Goal: Task Accomplishment & Management: Manage account settings

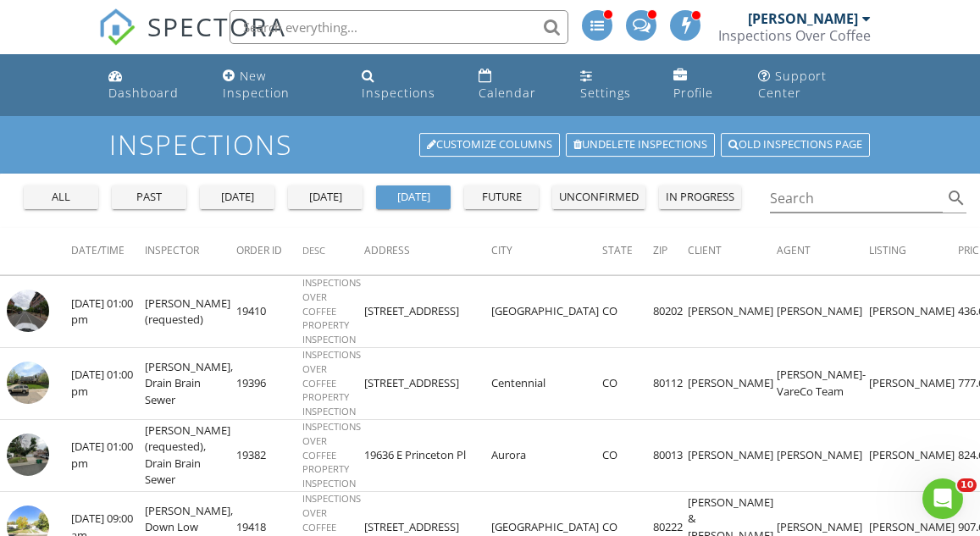
click at [338, 189] on div "today" at bounding box center [325, 197] width 61 height 17
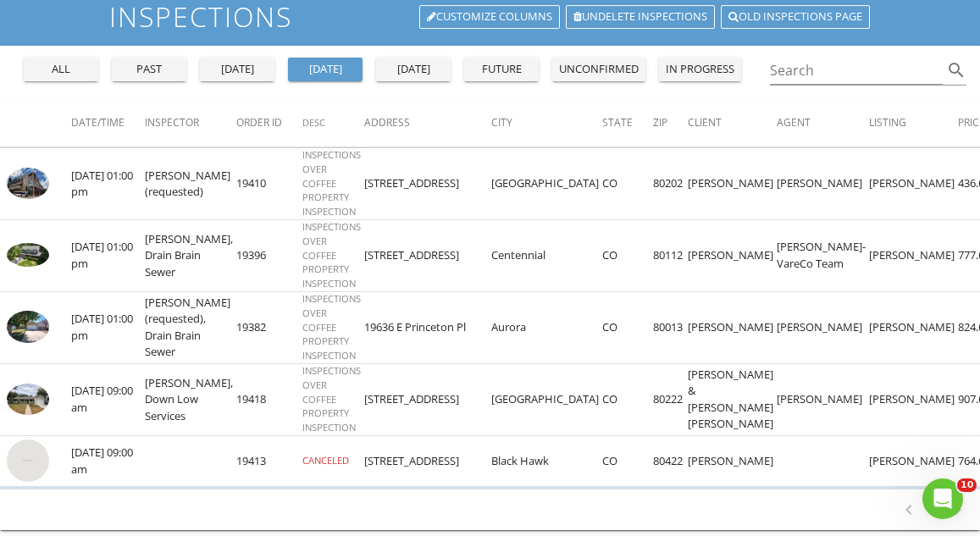
scroll to position [125, 0]
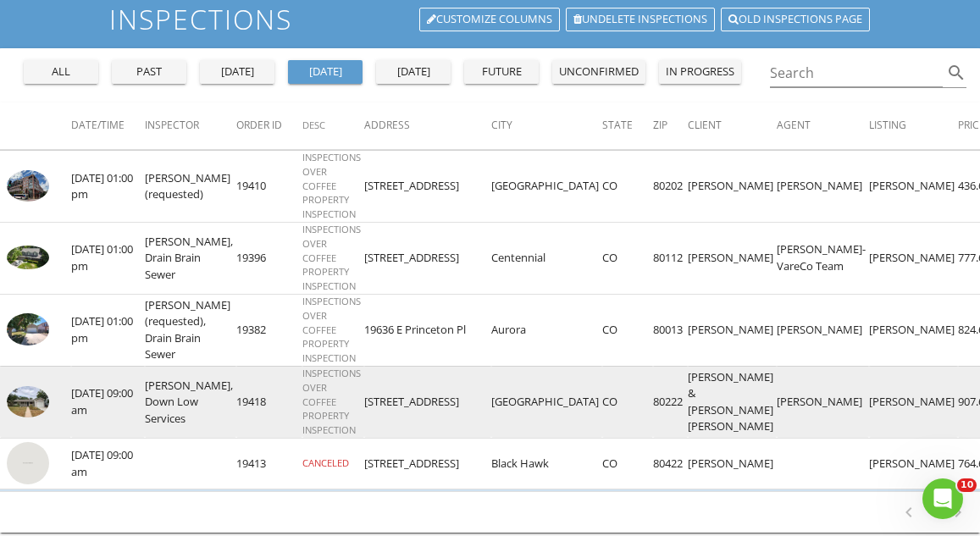
click at [39, 390] on img at bounding box center [28, 401] width 42 height 31
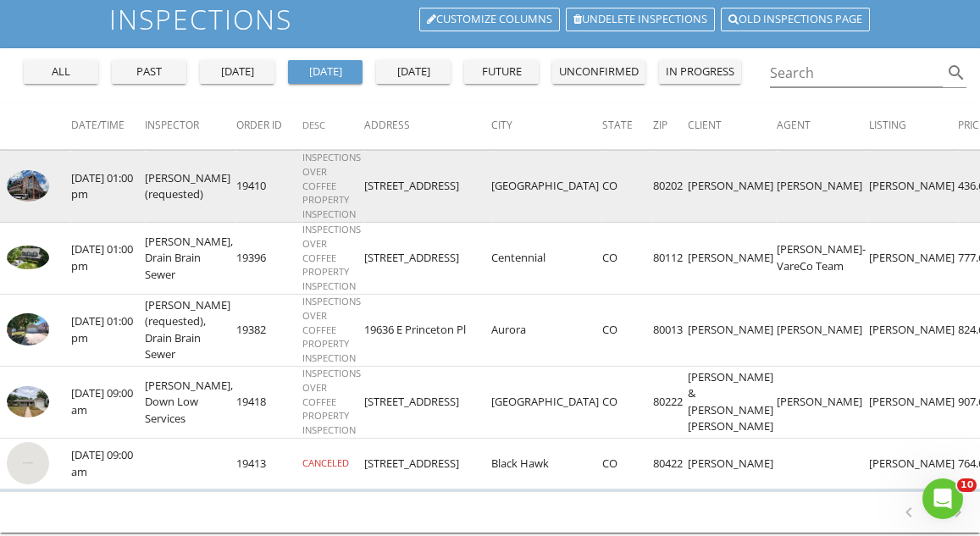
click at [41, 170] on img at bounding box center [28, 186] width 42 height 32
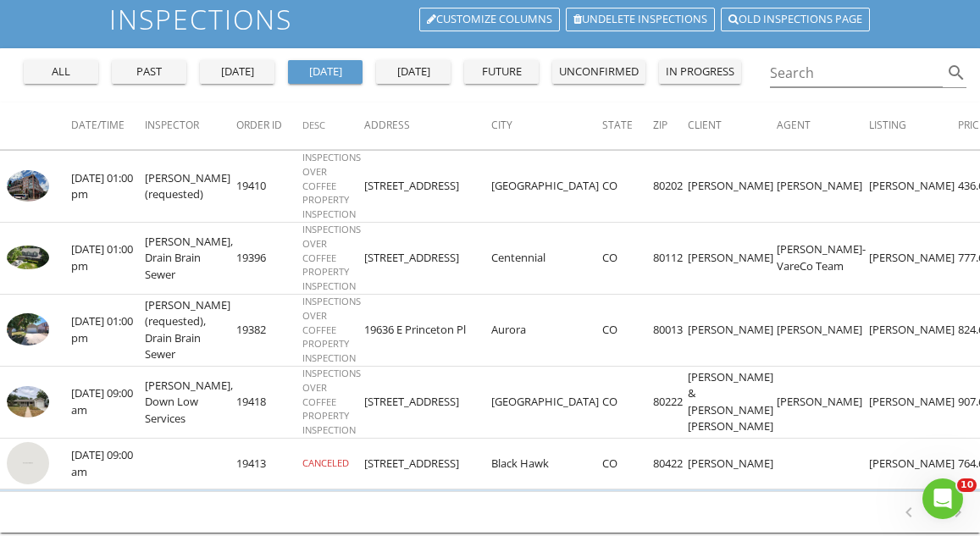
click at [411, 64] on button "tomorrow" at bounding box center [413, 72] width 75 height 24
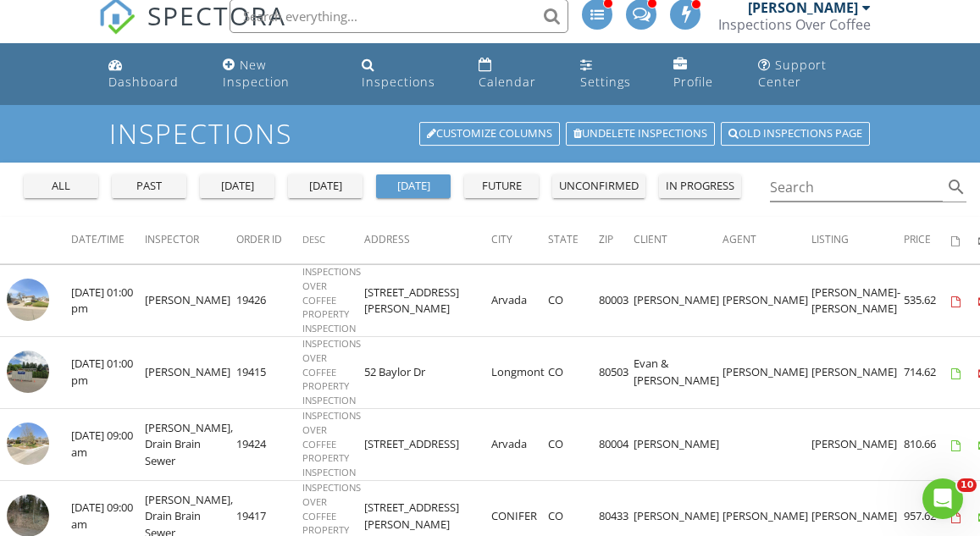
scroll to position [9, 0]
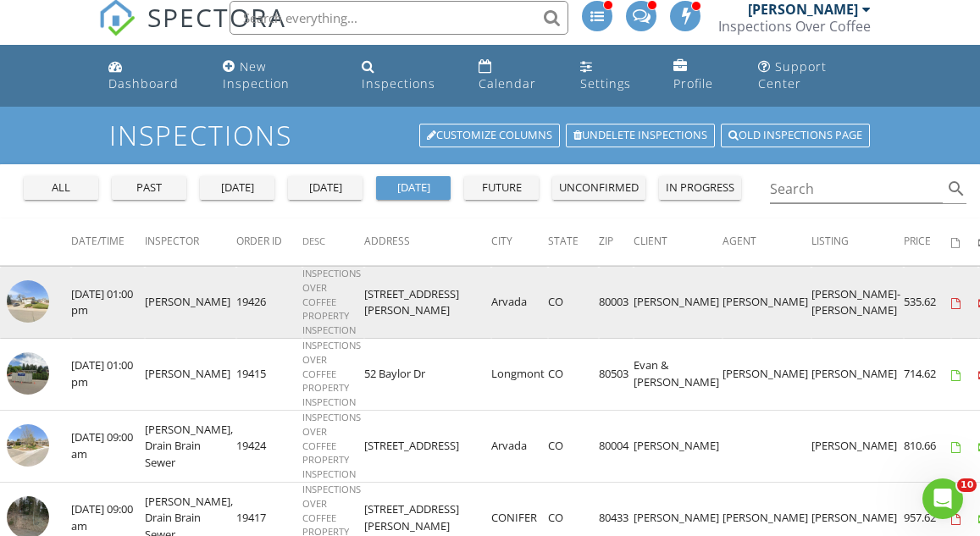
click at [28, 280] on img at bounding box center [28, 301] width 42 height 42
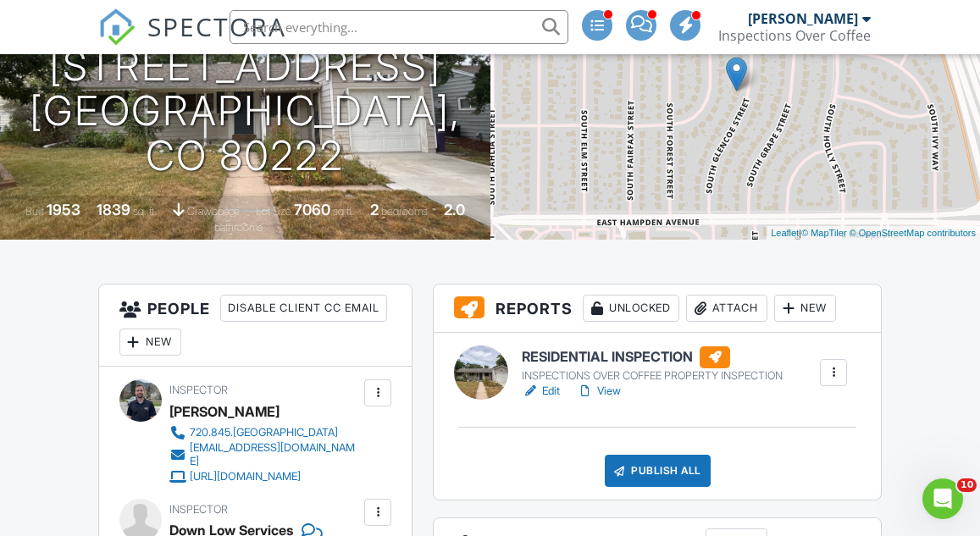
scroll to position [281, 0]
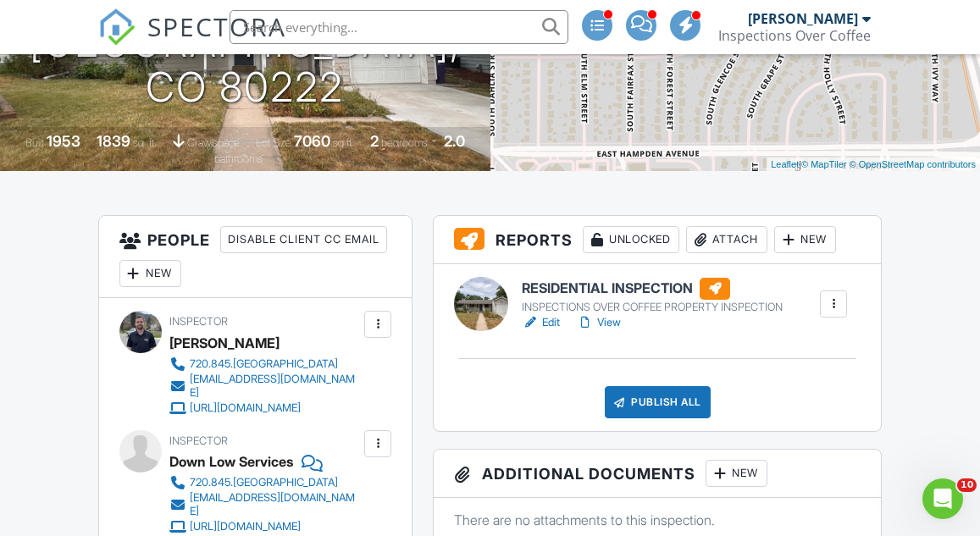
click at [546, 331] on link "Edit" at bounding box center [541, 322] width 38 height 17
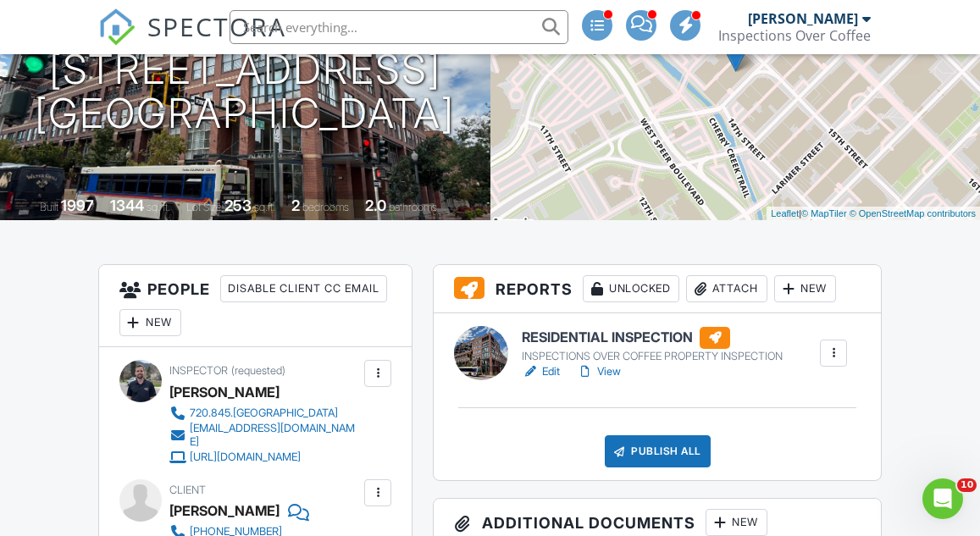
scroll to position [255, 0]
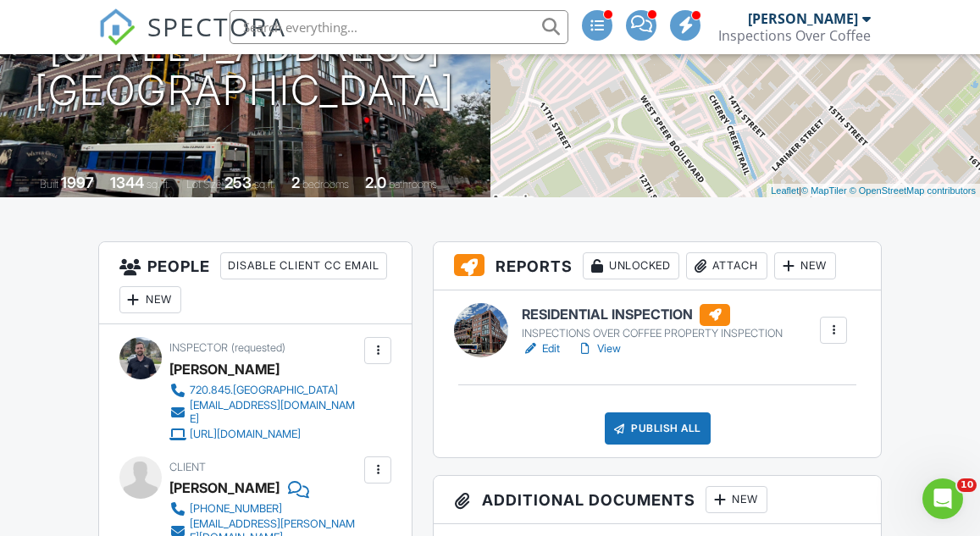
click at [552, 357] on link "Edit" at bounding box center [541, 349] width 38 height 17
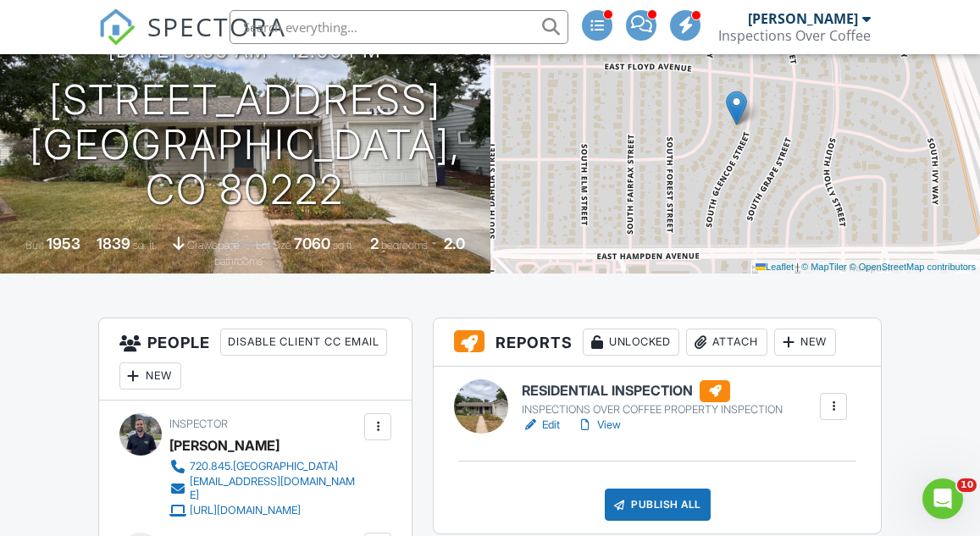
scroll to position [241, 0]
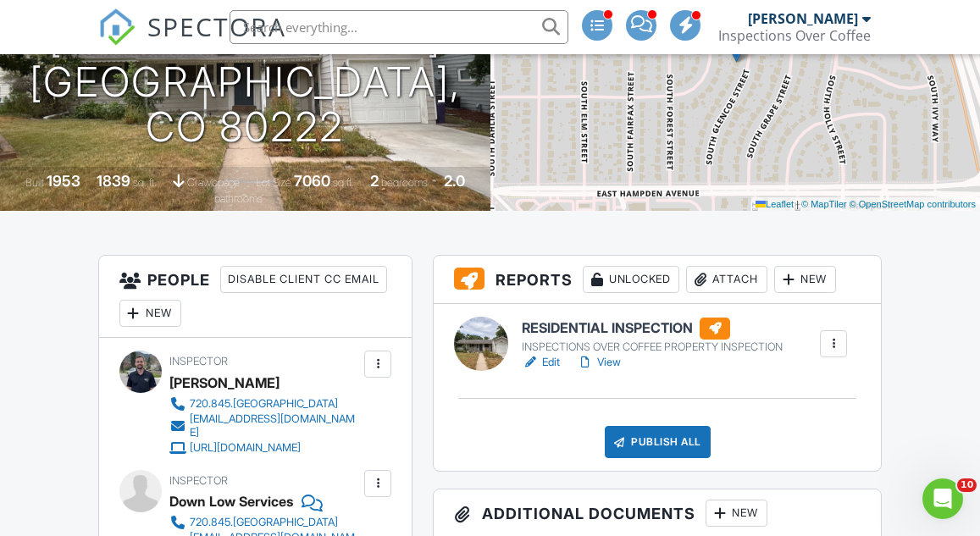
click at [742, 293] on div "Attach" at bounding box center [726, 279] width 81 height 27
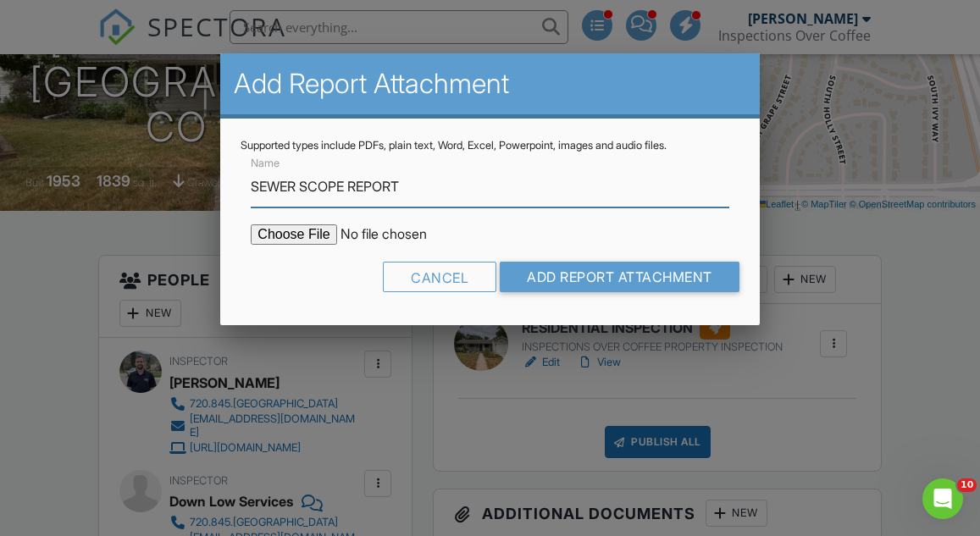
type input "SEWER SCOPE REPORT"
click at [313, 232] on input "file" at bounding box center [395, 234] width 288 height 20
type input "C:\fakepath\3353 S Glencoe St Report.pdf"
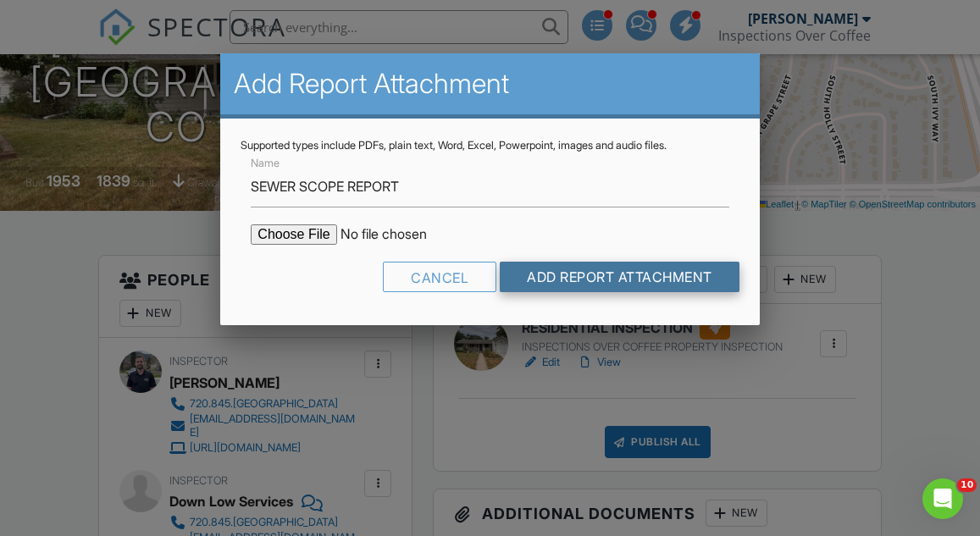
click at [640, 283] on input "Add Report Attachment" at bounding box center [620, 277] width 240 height 30
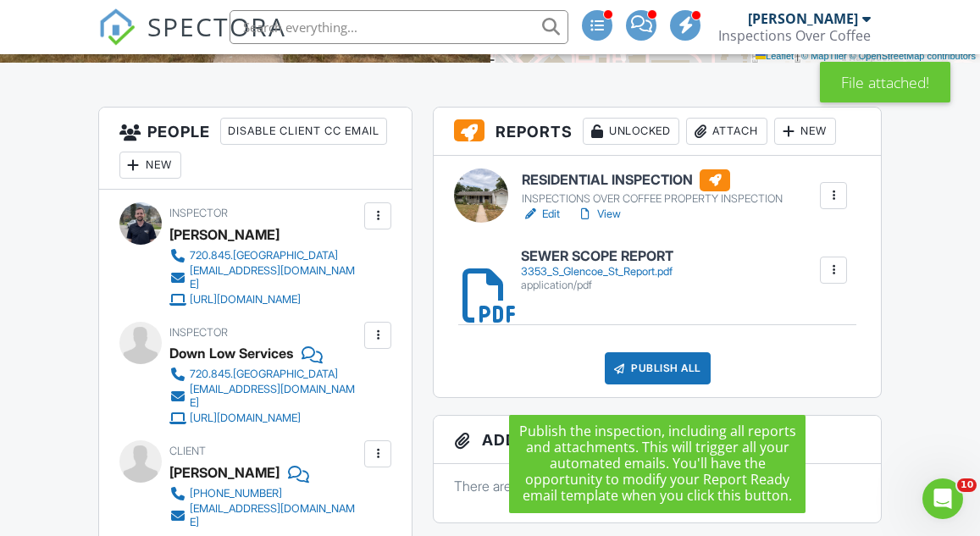
click at [663, 385] on div "Publish All" at bounding box center [658, 368] width 106 height 32
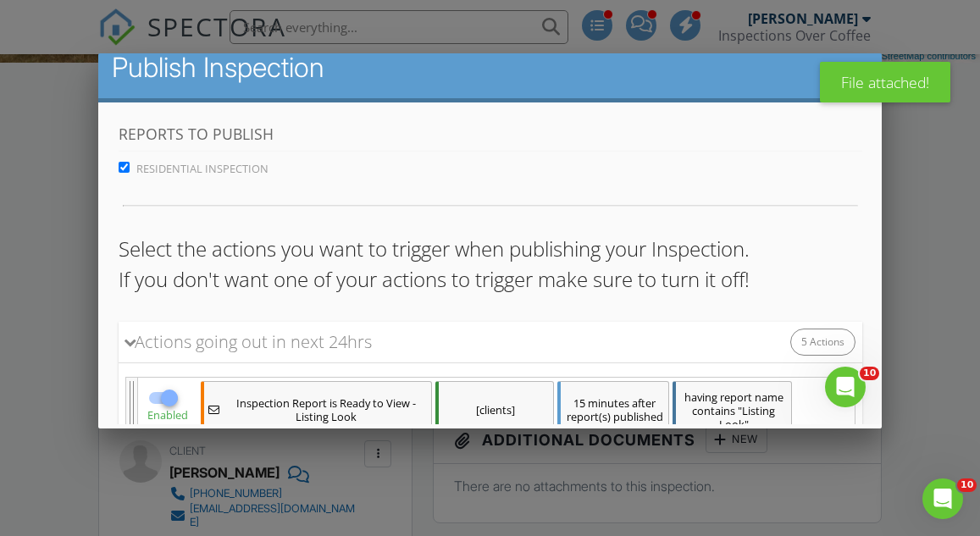
scroll to position [729, 0]
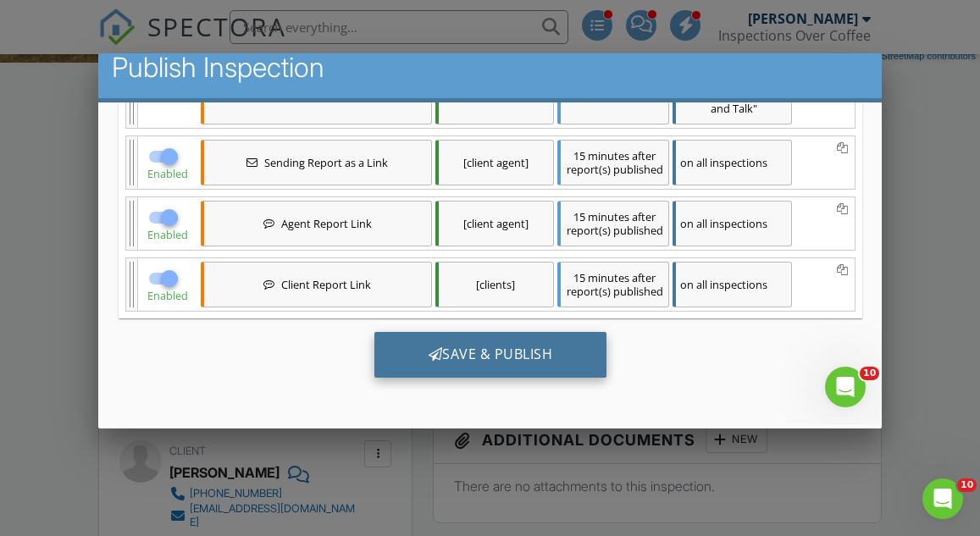
click at [514, 369] on div "Save & Publish" at bounding box center [490, 355] width 233 height 46
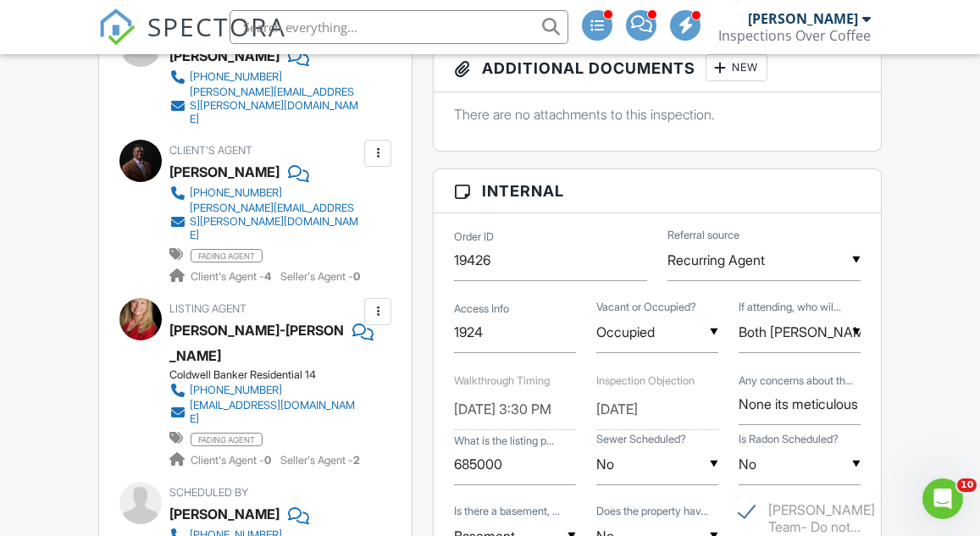
scroll to position [701, 0]
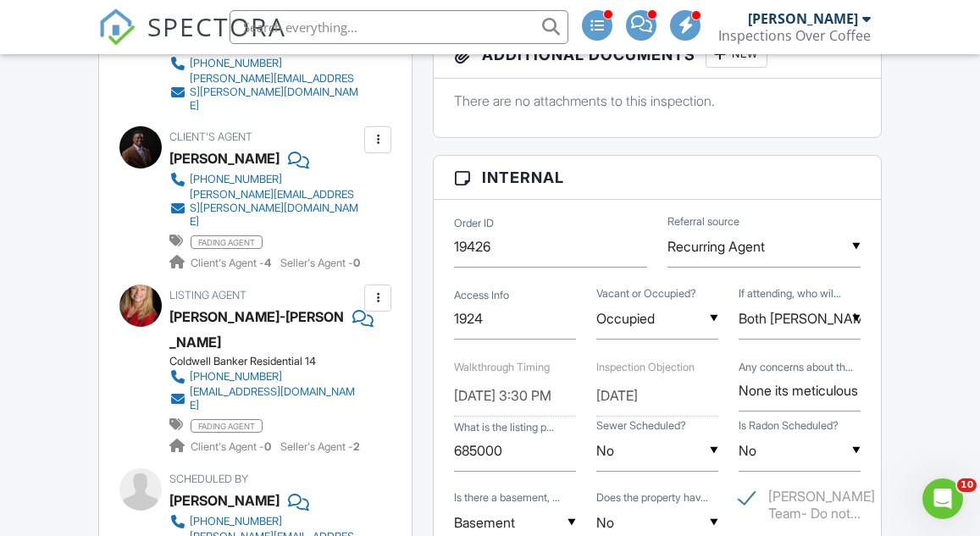
click at [371, 131] on div at bounding box center [377, 139] width 17 height 17
click at [337, 183] on li "Edit" at bounding box center [338, 191] width 86 height 42
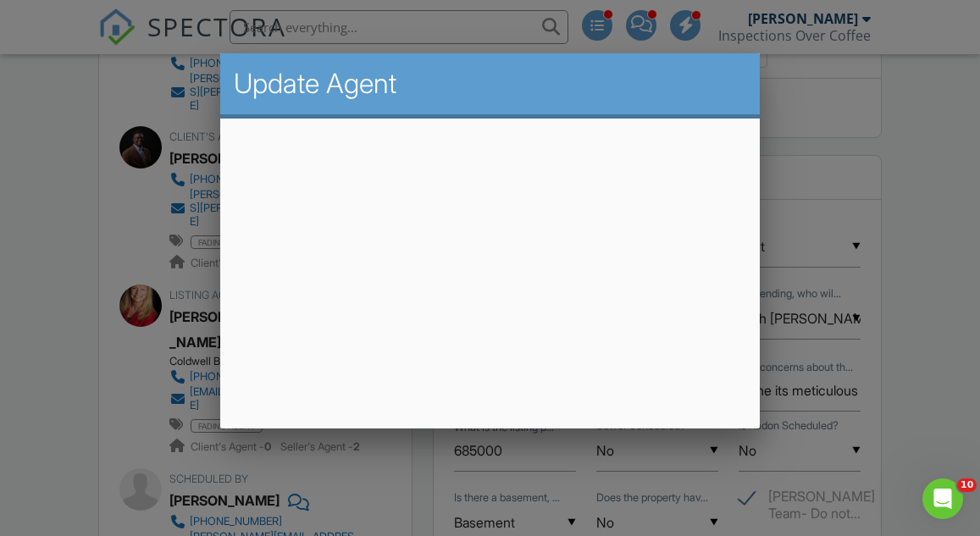
click at [58, 180] on div at bounding box center [490, 250] width 980 height 670
